Goal: Communication & Community: Answer question/provide support

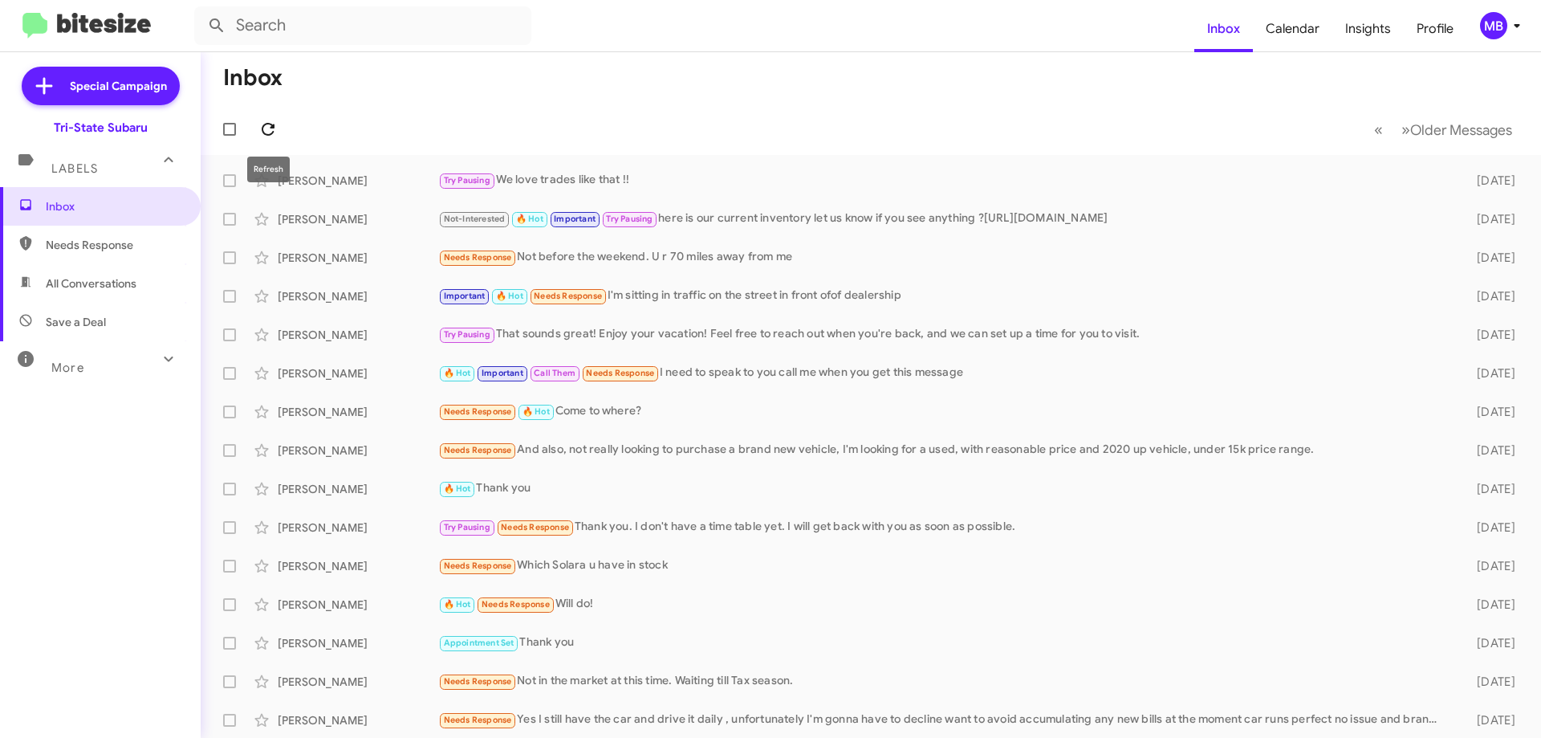
click at [270, 123] on icon at bounding box center [267, 129] width 19 height 19
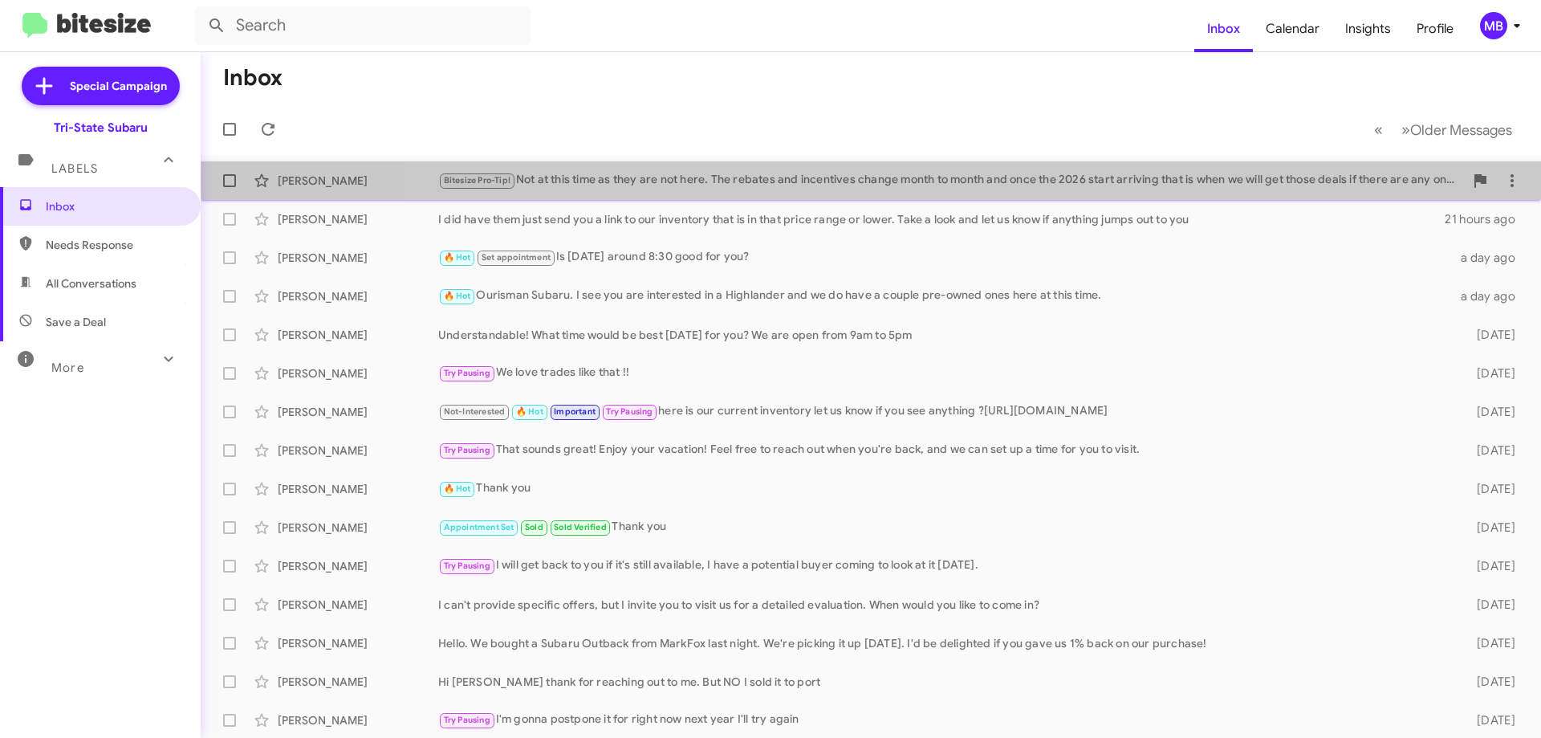
click at [925, 181] on div "Bitesize Pro-Tip! Not at this time as they are not here. The rebates and incent…" at bounding box center [951, 180] width 1026 height 18
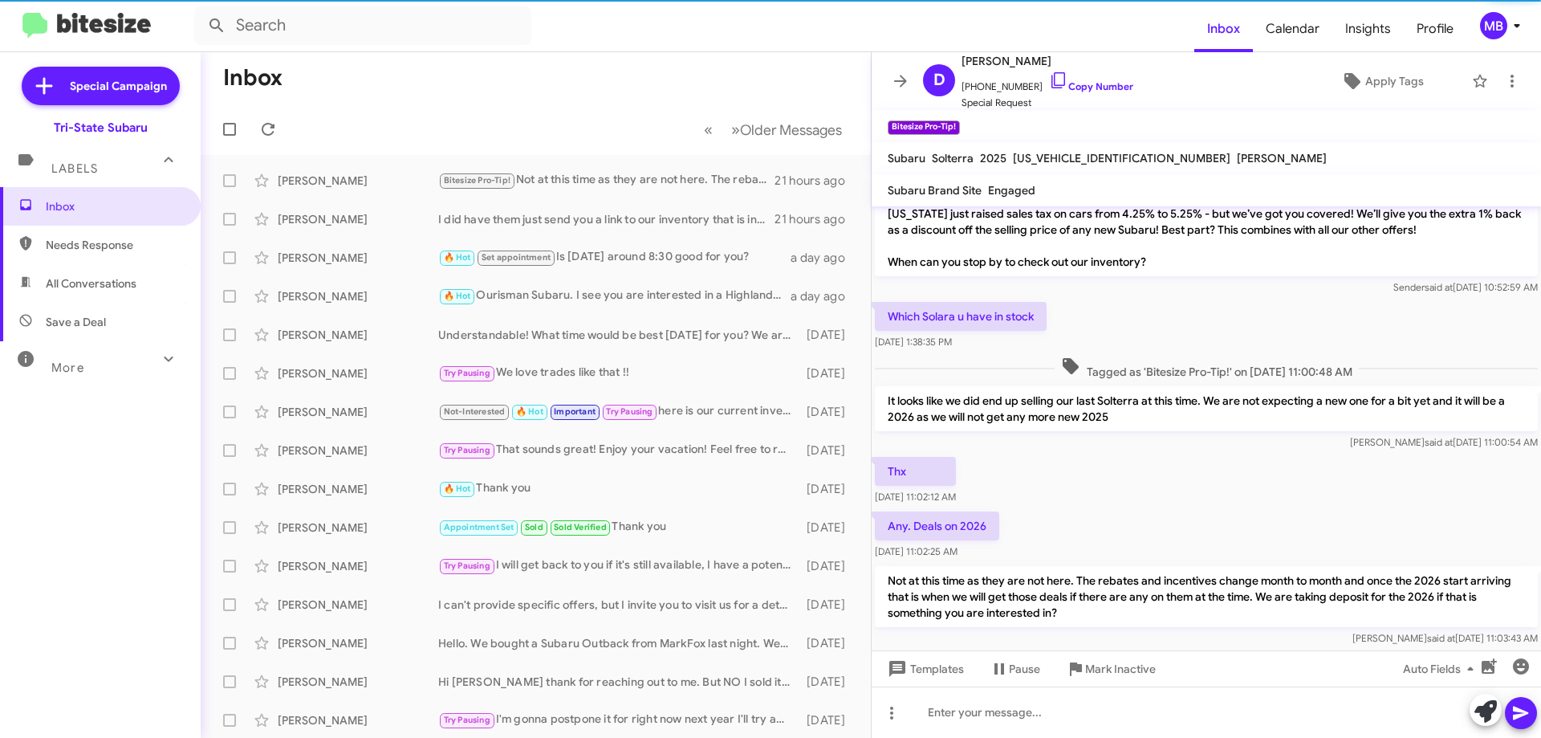
scroll to position [70, 0]
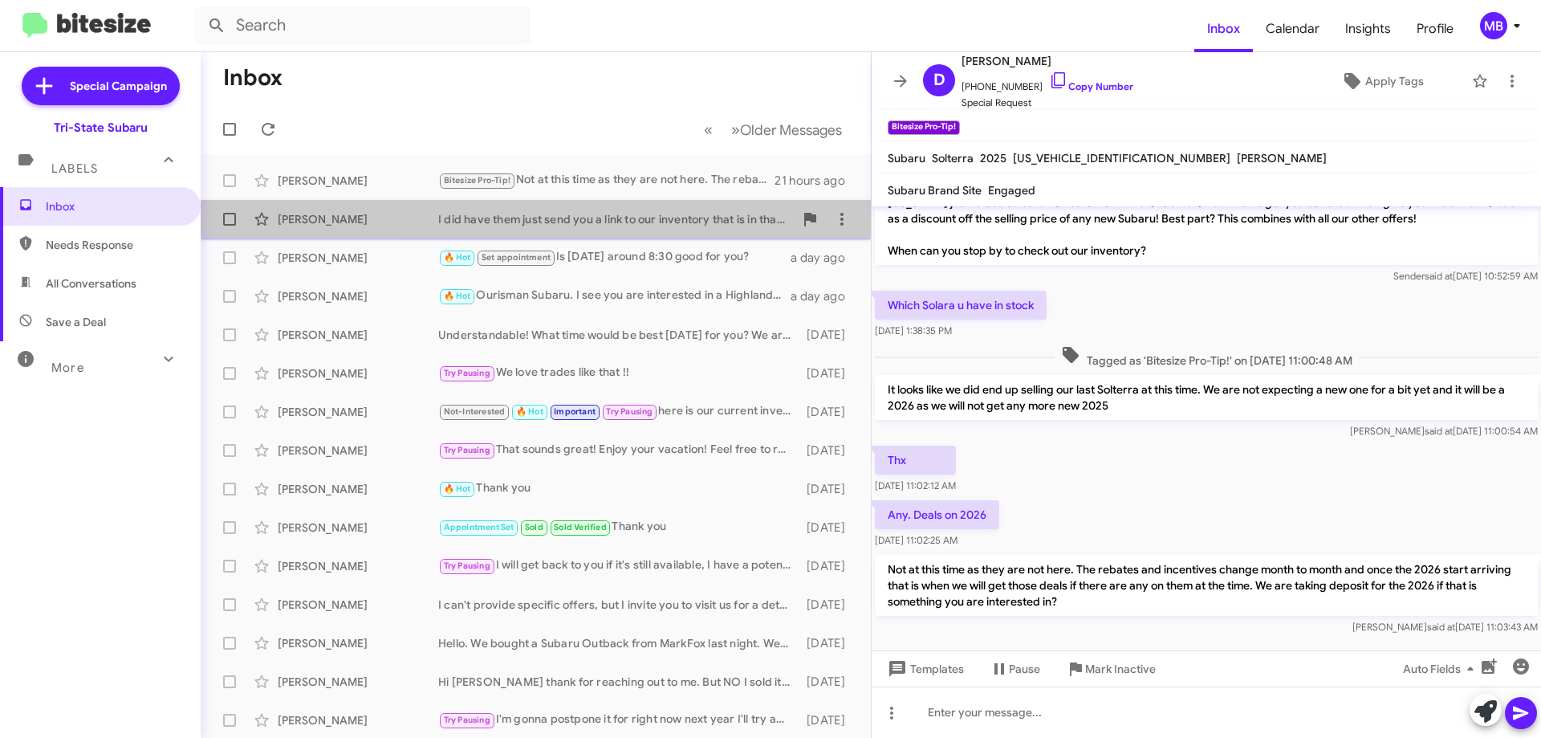
click at [632, 202] on span "[PERSON_NAME] I did have them just send you a link to our inventory that is in …" at bounding box center [536, 219] width 670 height 39
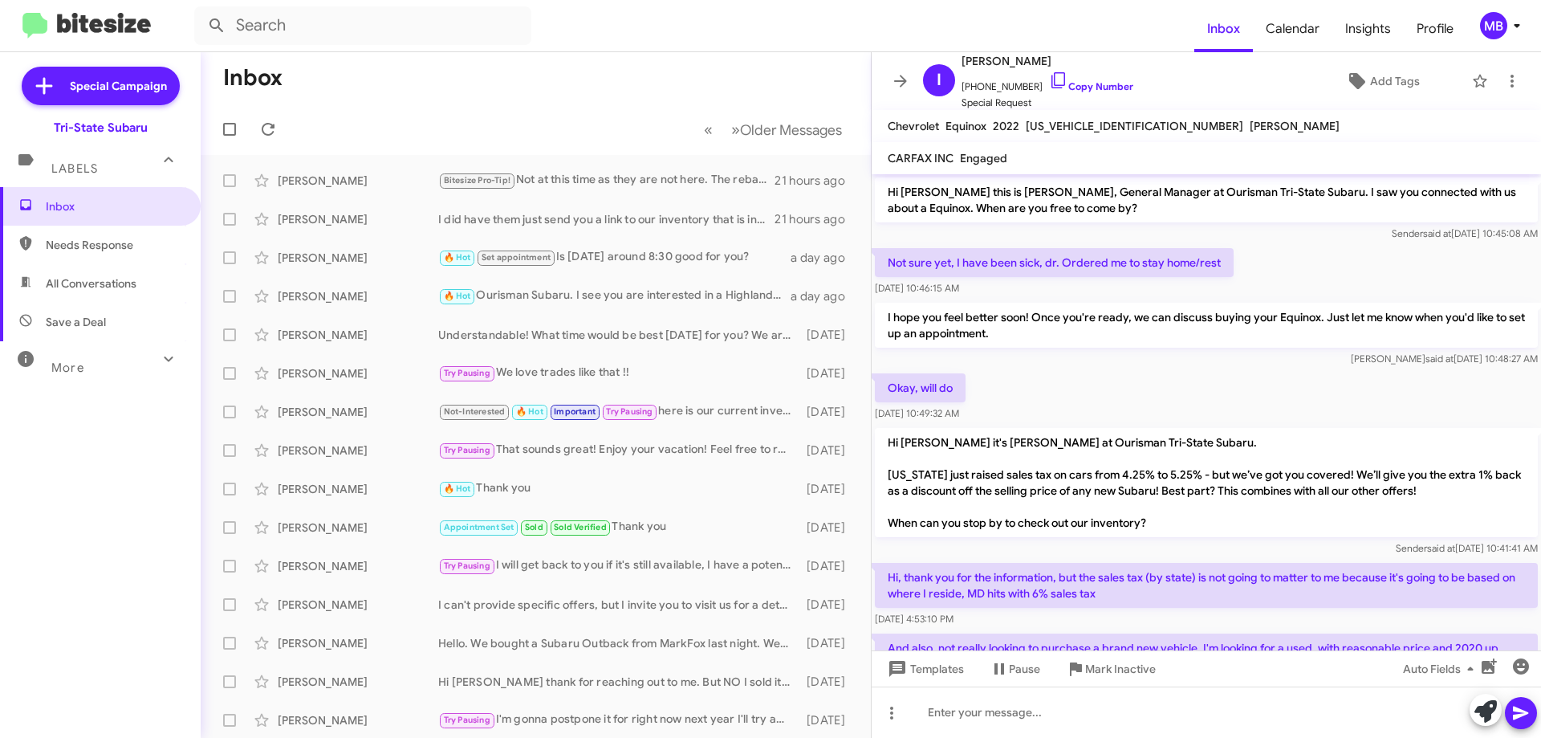
scroll to position [153, 0]
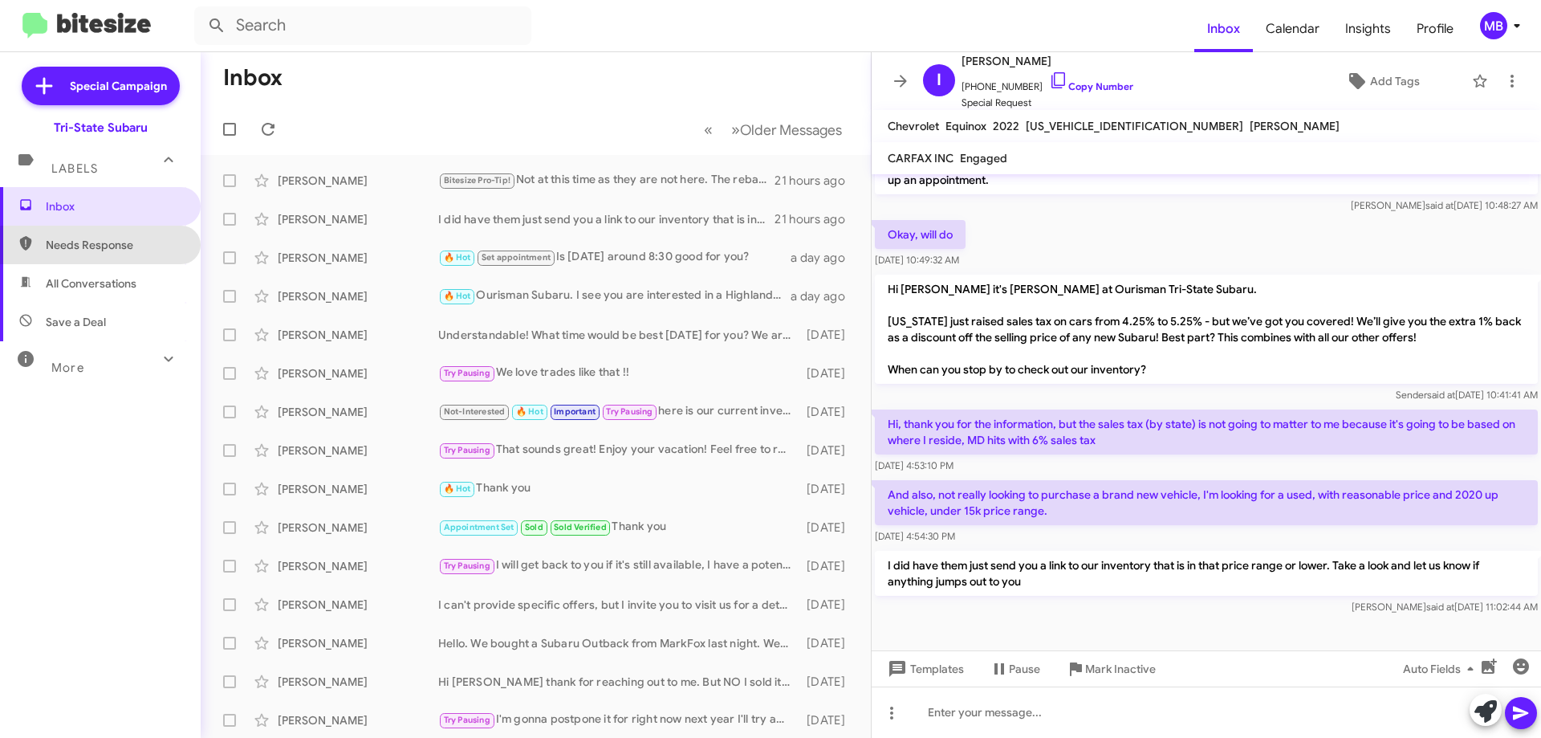
click at [144, 248] on span "Needs Response" at bounding box center [114, 245] width 136 height 16
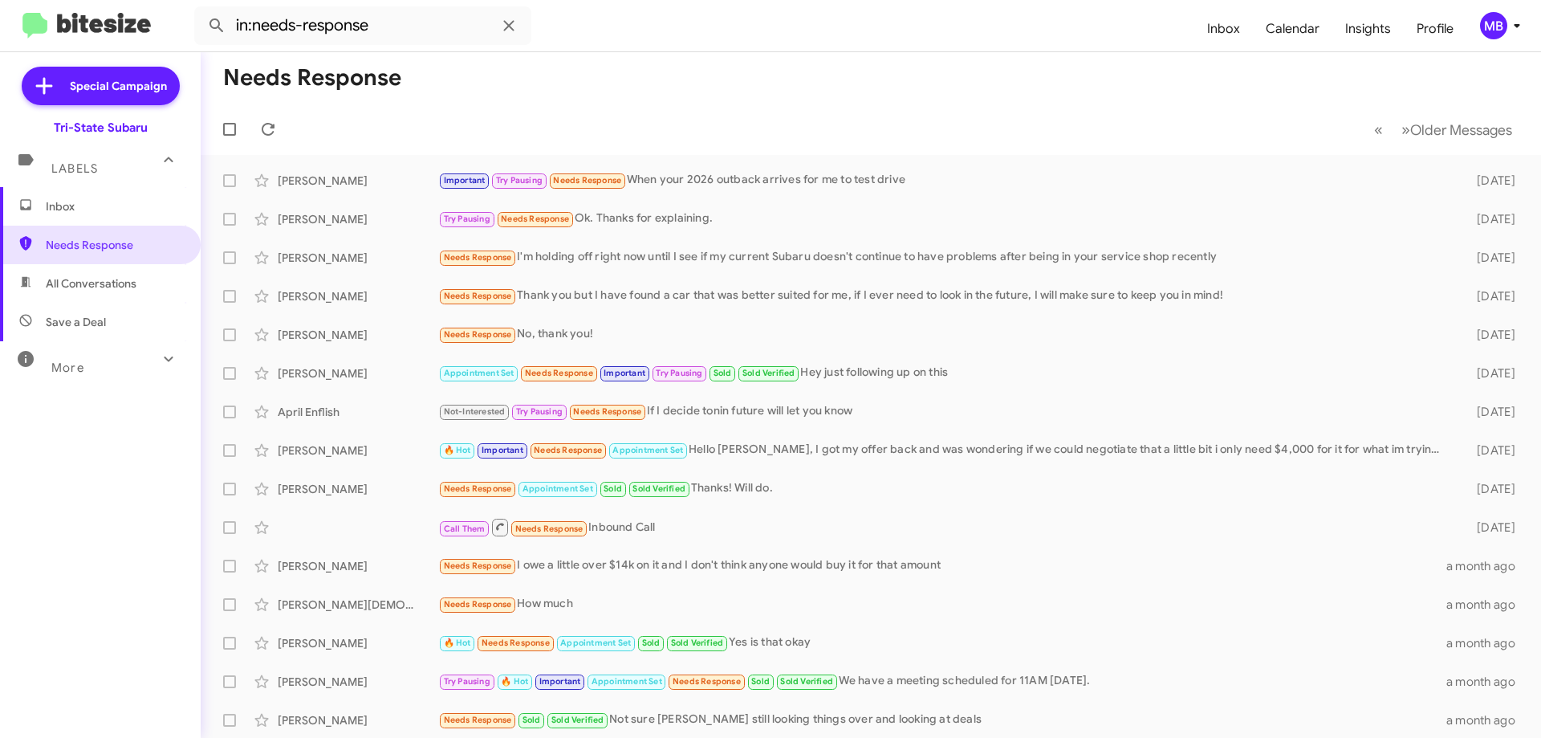
click at [158, 287] on span "All Conversations" at bounding box center [100, 283] width 201 height 39
type input "in:all-conversations"
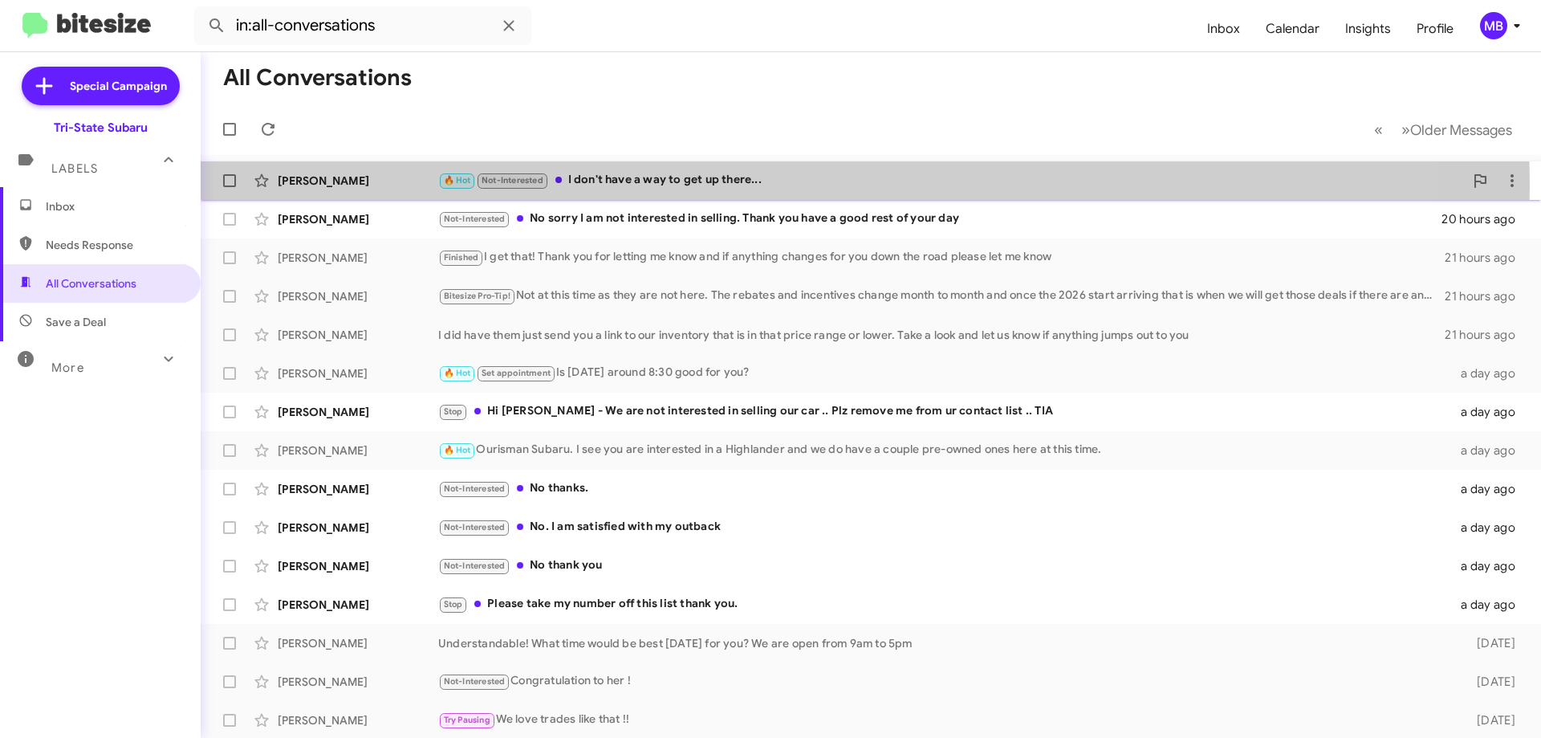
click at [770, 186] on div "🔥 Hot Not-Interested I don't have a way to get up there..." at bounding box center [951, 180] width 1026 height 18
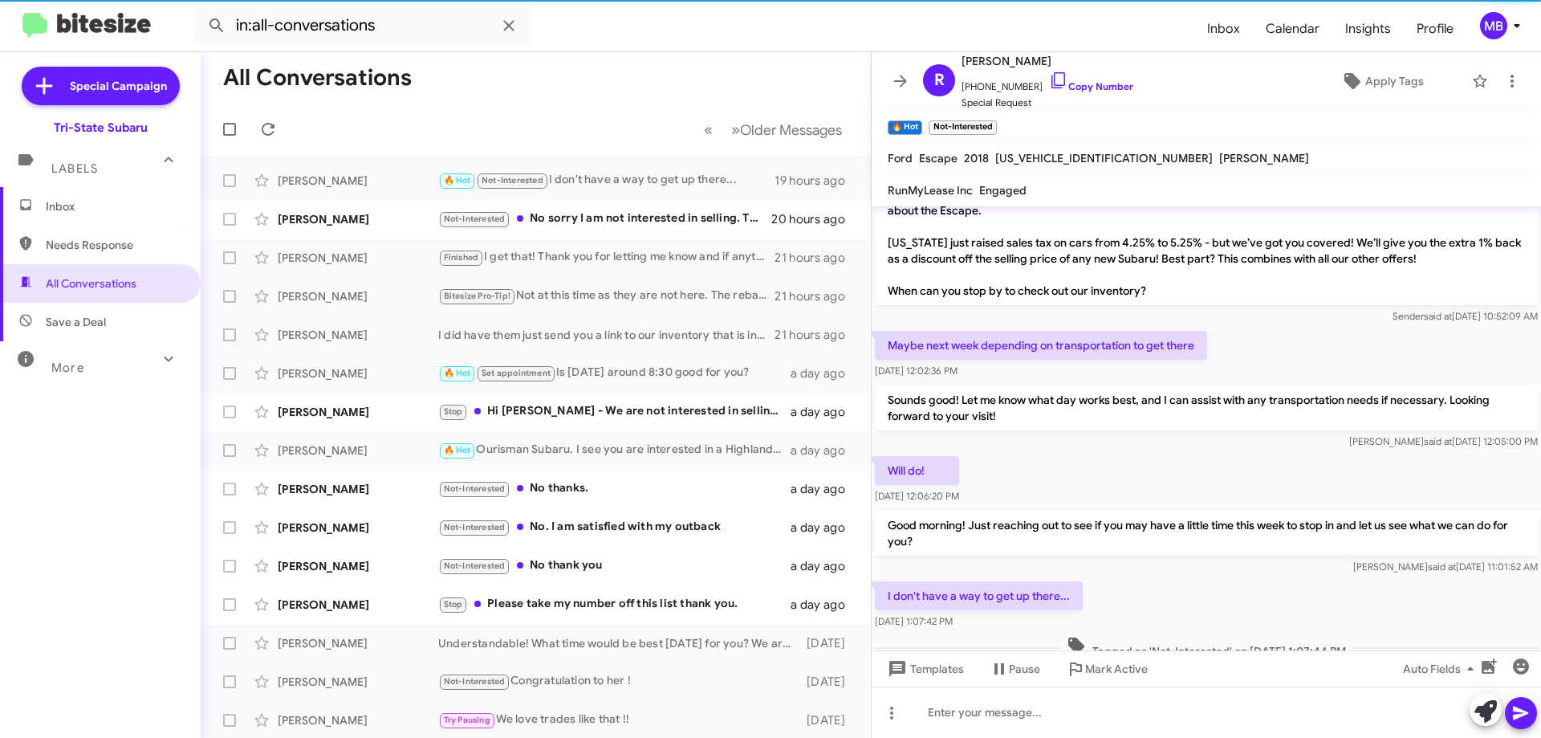
scroll to position [203, 0]
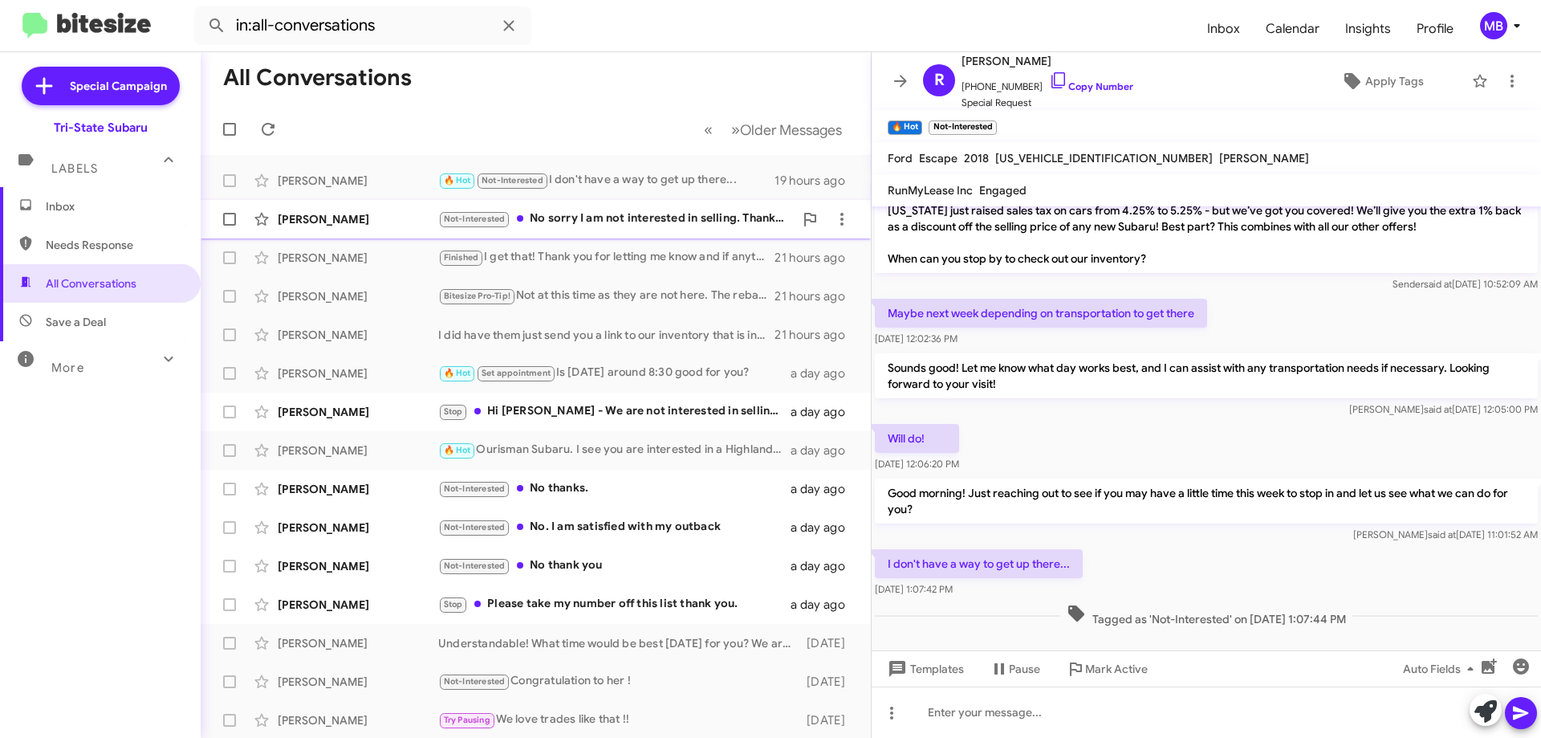
click at [542, 230] on div "[PERSON_NAME] Not-Interested No sorry I am not interested in selling. Thank you…" at bounding box center [535, 219] width 644 height 32
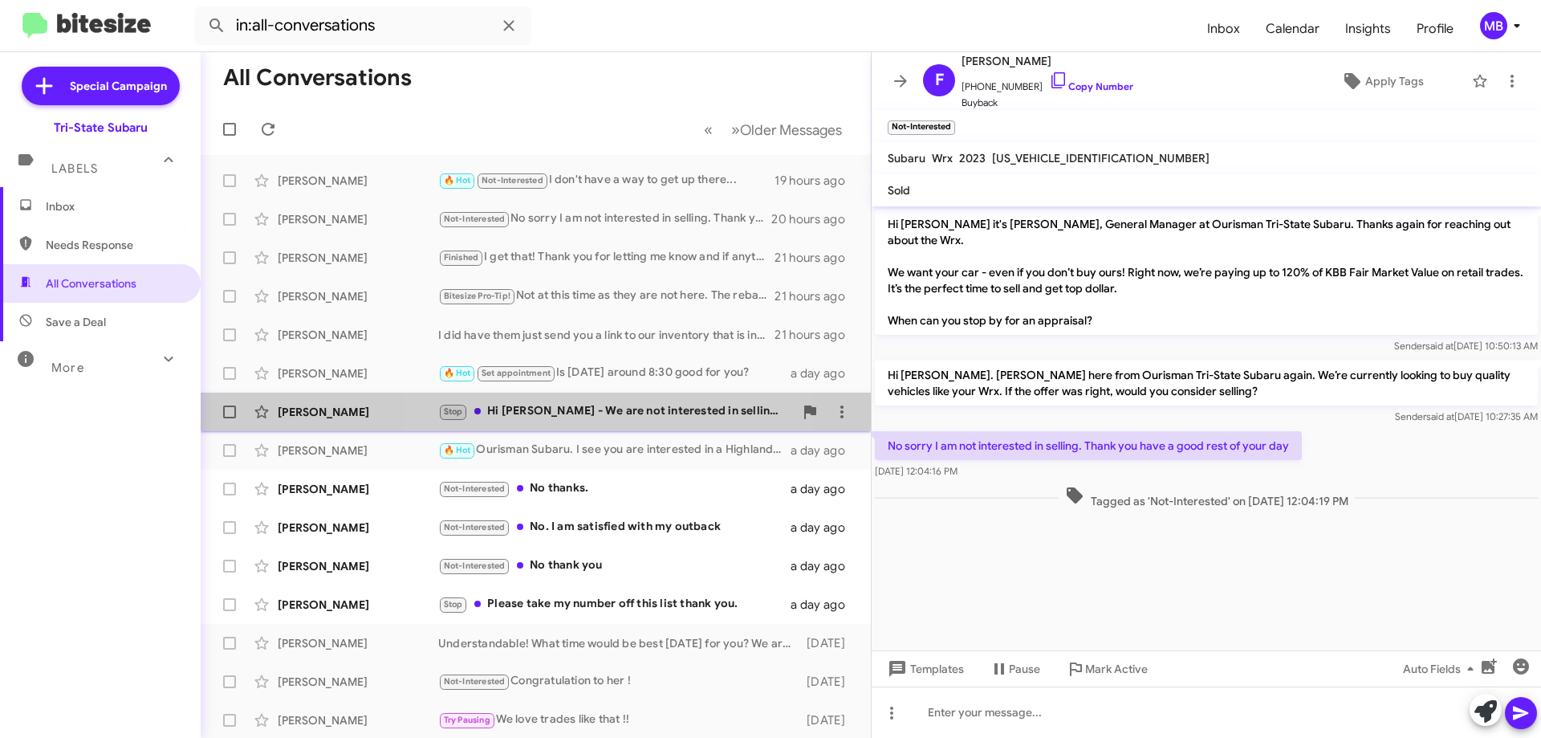
click at [625, 415] on div "Stop Hi [PERSON_NAME] - We are not interested in selling our car .. Plz remove …" at bounding box center [616, 411] width 356 height 18
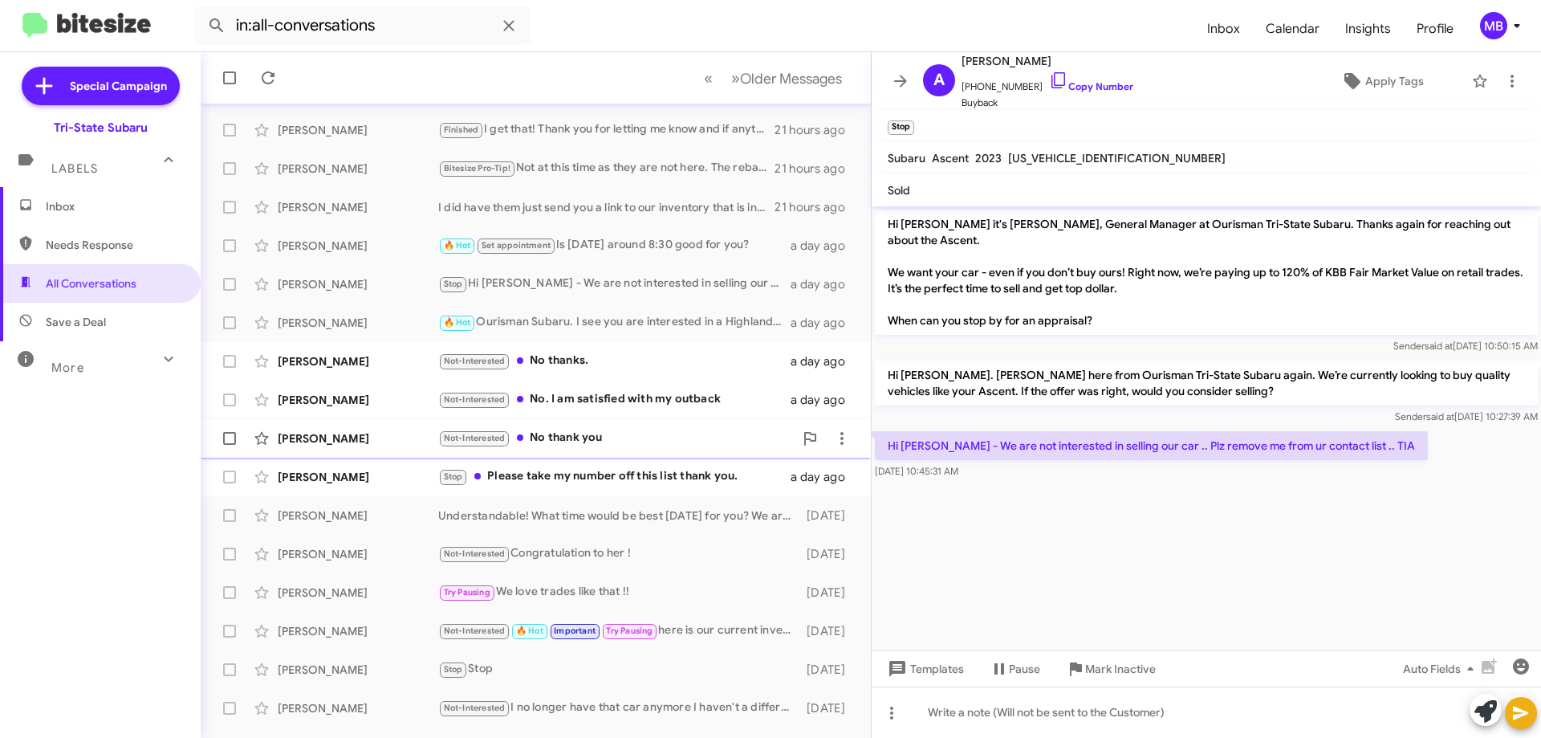
scroll to position [194, 0]
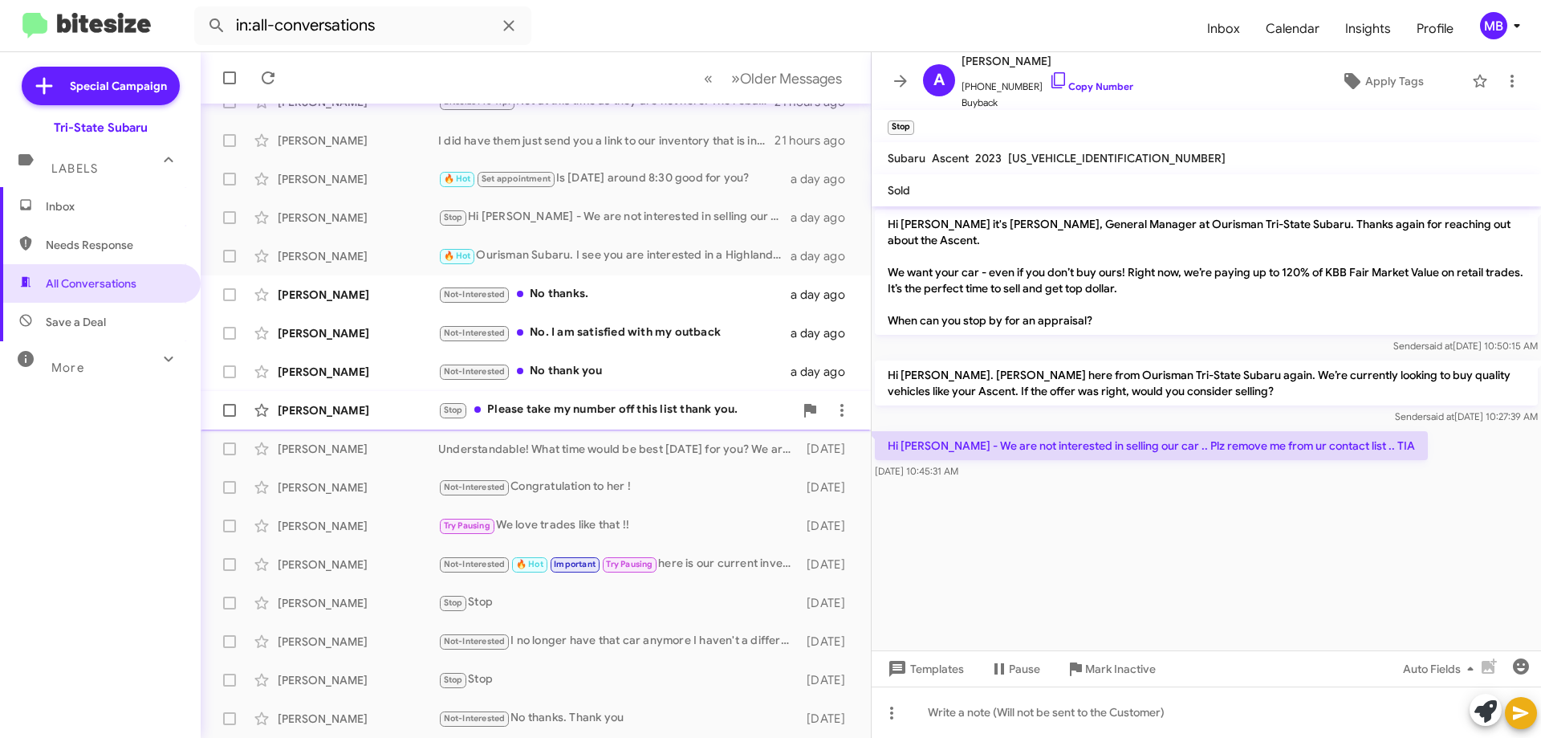
click at [716, 412] on div "Stop Please take my number off this list thank you." at bounding box center [616, 409] width 356 height 18
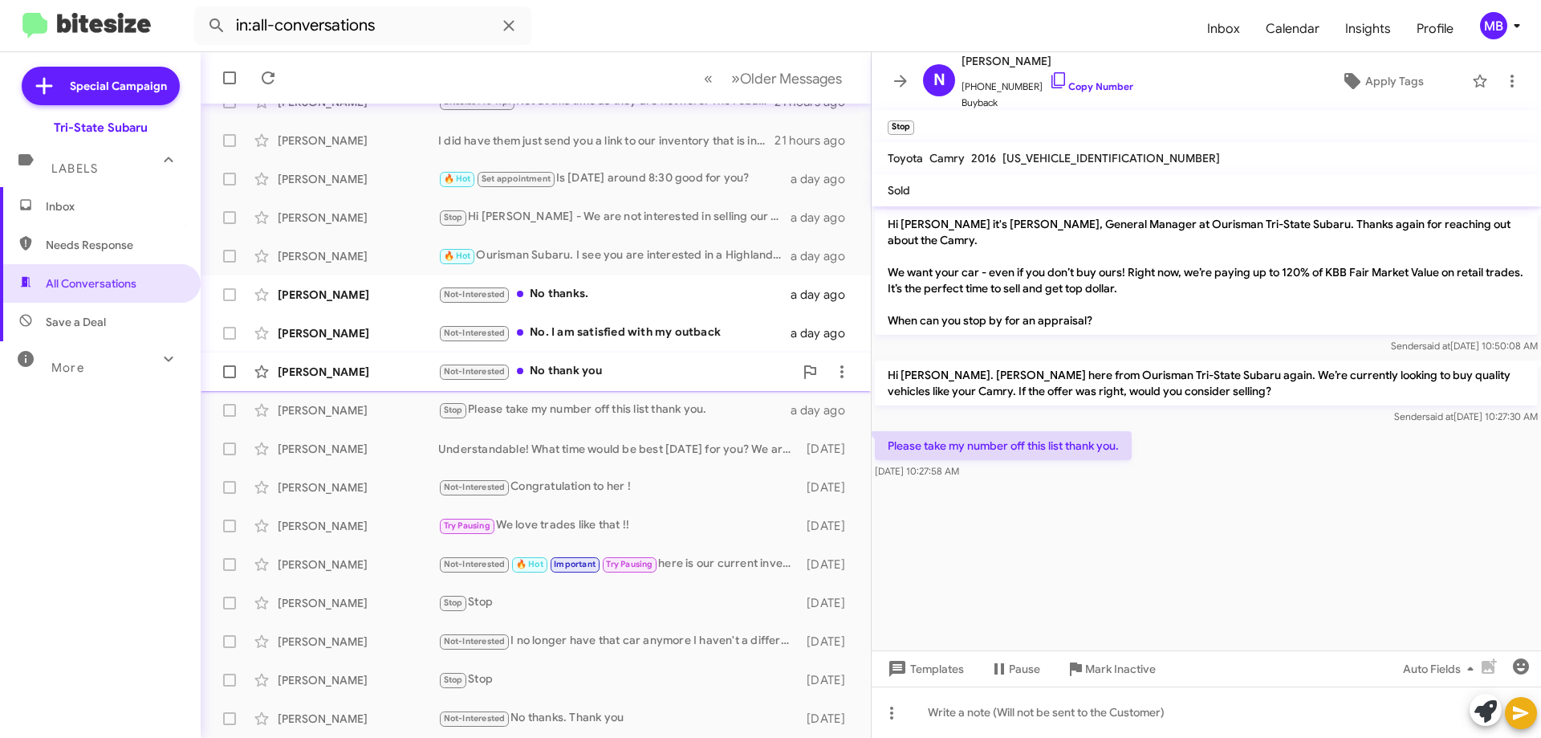
click at [397, 375] on div "[PERSON_NAME]" at bounding box center [358, 372] width 161 height 16
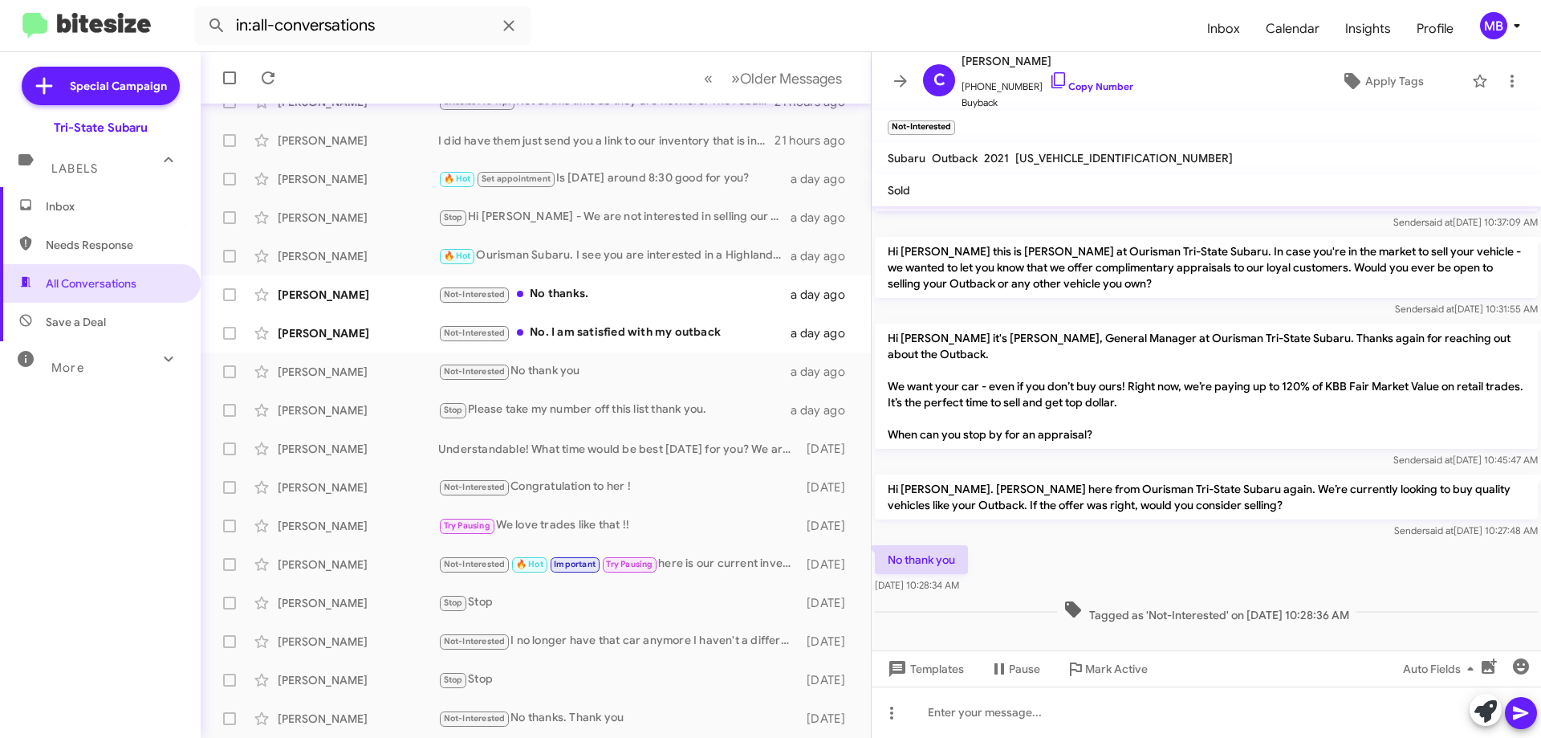
click at [87, 206] on span "Inbox" at bounding box center [114, 206] width 136 height 16
